Goal: Task Accomplishment & Management: Use online tool/utility

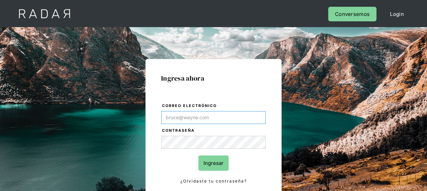
type input "[EMAIL_ADDRESS][DOMAIN_NAME]"
click at [211, 162] on input "Ingresar" at bounding box center [213, 163] width 30 height 15
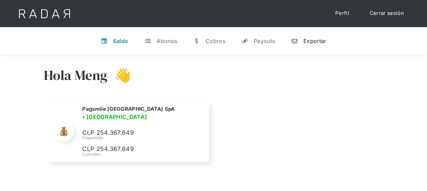
click at [317, 38] on div "Exportar" at bounding box center [314, 41] width 23 height 7
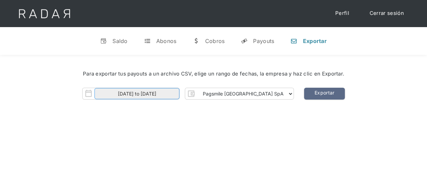
click at [172, 95] on input "[DATE] to [DATE]" at bounding box center [136, 93] width 85 height 11
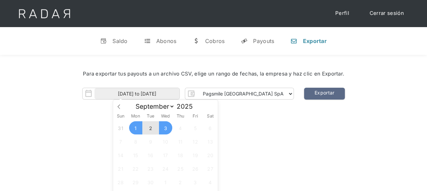
click at [150, 126] on span "2" at bounding box center [150, 127] width 13 height 13
type input "[DATE]"
click at [149, 128] on span "2" at bounding box center [150, 127] width 13 height 13
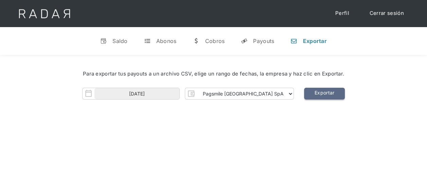
click at [304, 95] on link "Exportar" at bounding box center [324, 94] width 41 height 12
